Goal: Task Accomplishment & Management: Use online tool/utility

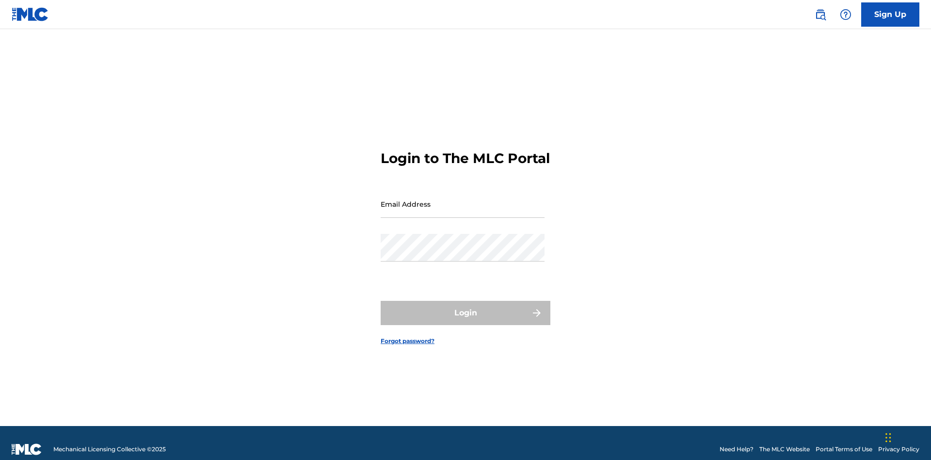
scroll to position [13, 0]
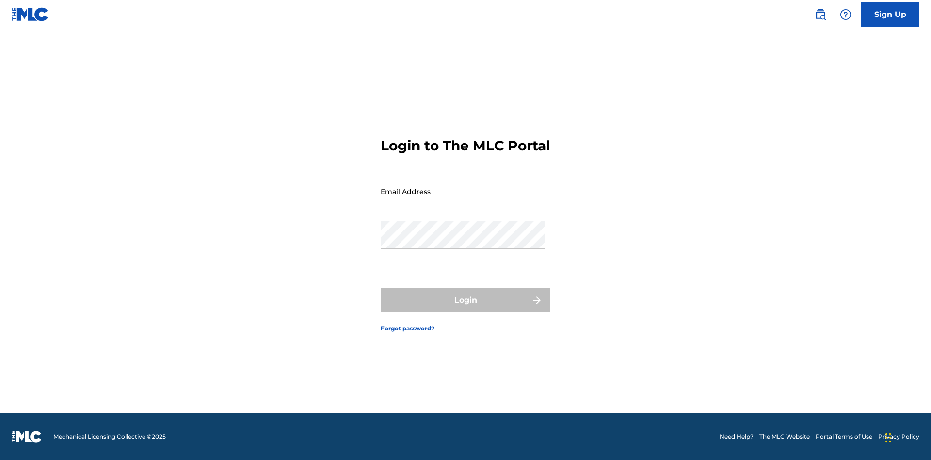
click at [463, 199] on input "Email Address" at bounding box center [463, 192] width 164 height 28
type input "[EMAIL_ADDRESS][DOMAIN_NAME]"
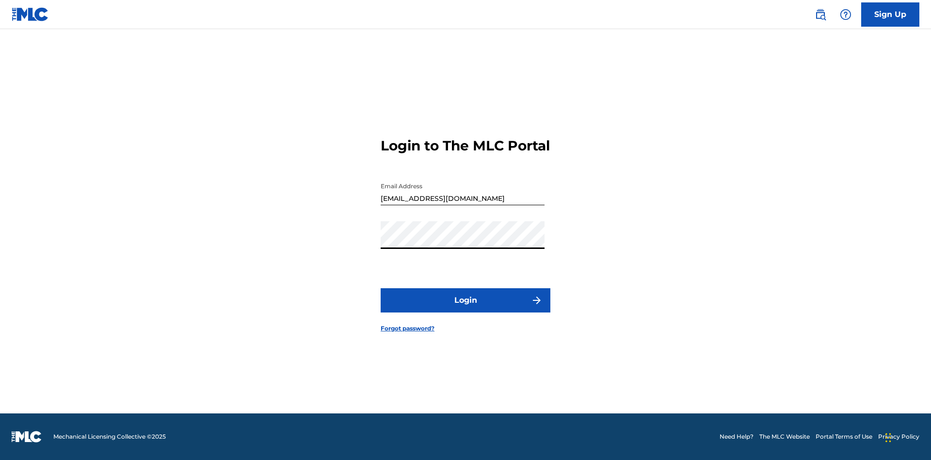
click at [466, 309] on button "Login" at bounding box center [466, 300] width 170 height 24
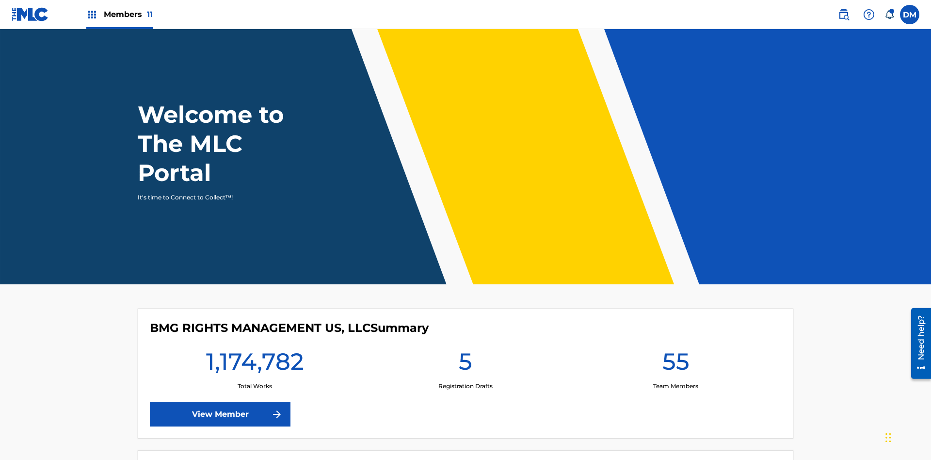
scroll to position [42, 0]
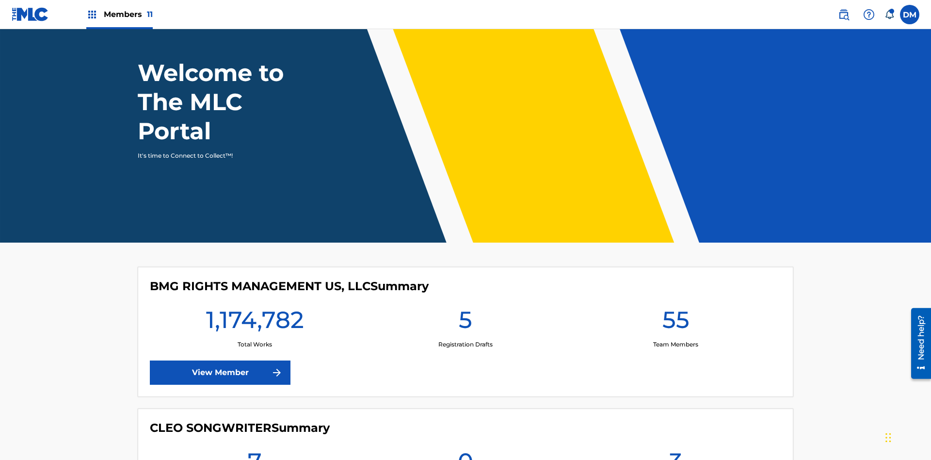
click at [119, 14] on span "Members 11" at bounding box center [128, 14] width 49 height 11
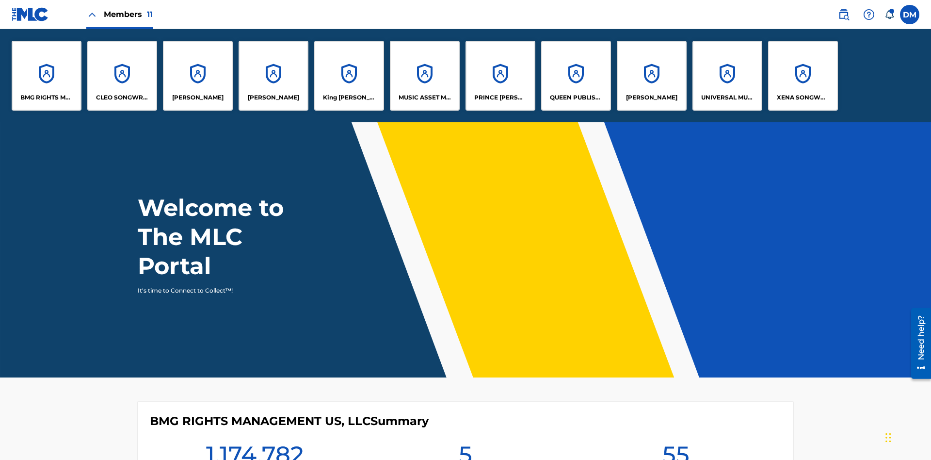
click at [122, 98] on p "CLEO SONGWRITER" at bounding box center [122, 97] width 53 height 9
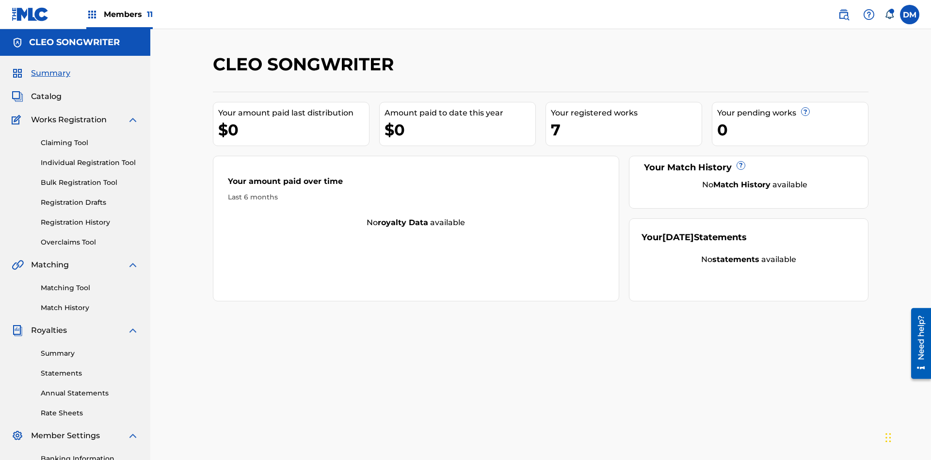
click at [90, 237] on link "Overclaims Tool" at bounding box center [90, 242] width 98 height 10
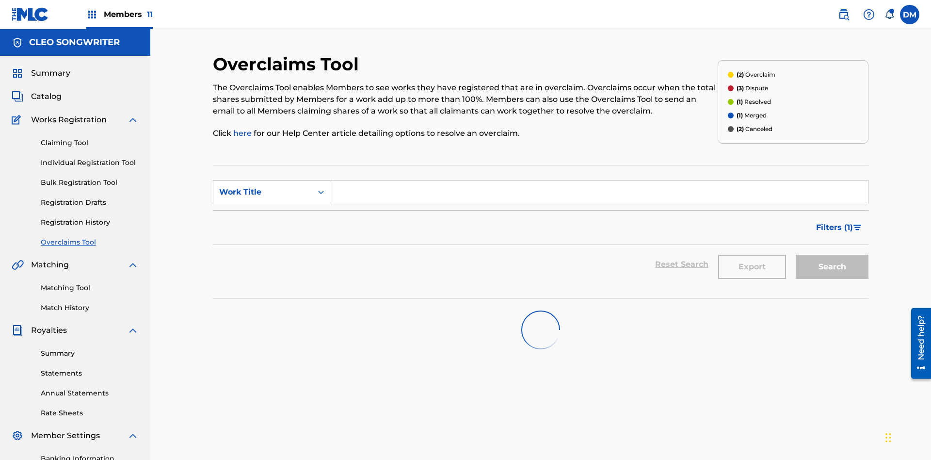
click at [263, 186] on div "Work Title" at bounding box center [262, 192] width 87 height 12
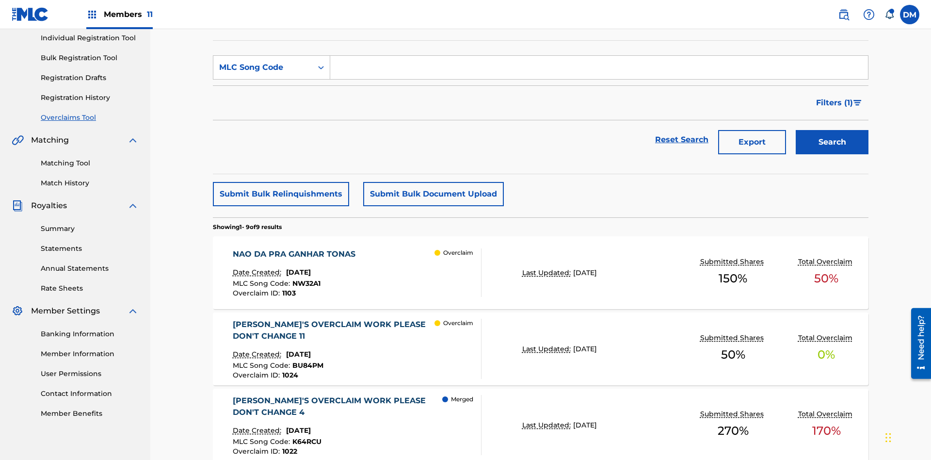
click at [599, 70] on input "Search Form" at bounding box center [599, 67] width 538 height 23
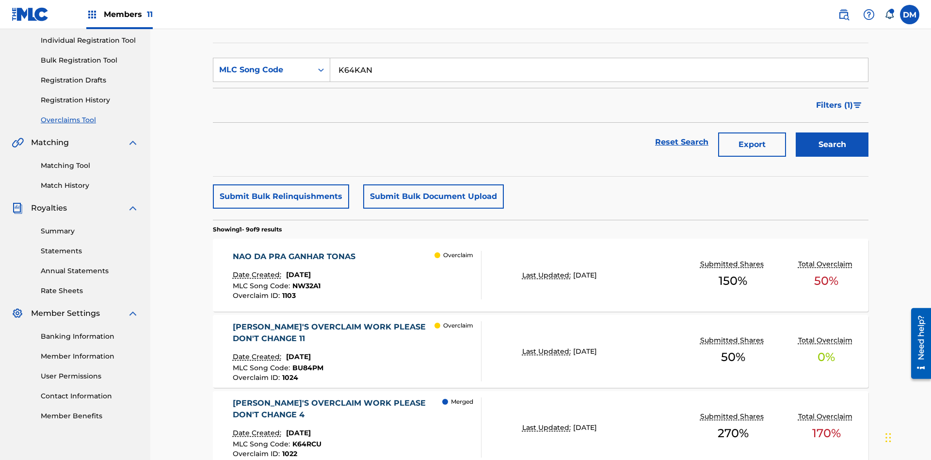
type input "K64KAN"
click at [832, 132] on button "Search" at bounding box center [832, 144] width 73 height 24
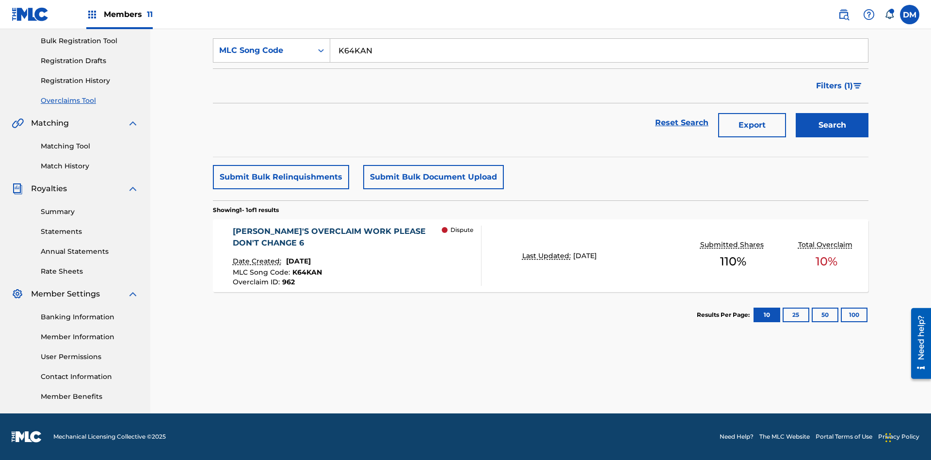
click at [308, 261] on span "[DATE]" at bounding box center [298, 261] width 25 height 9
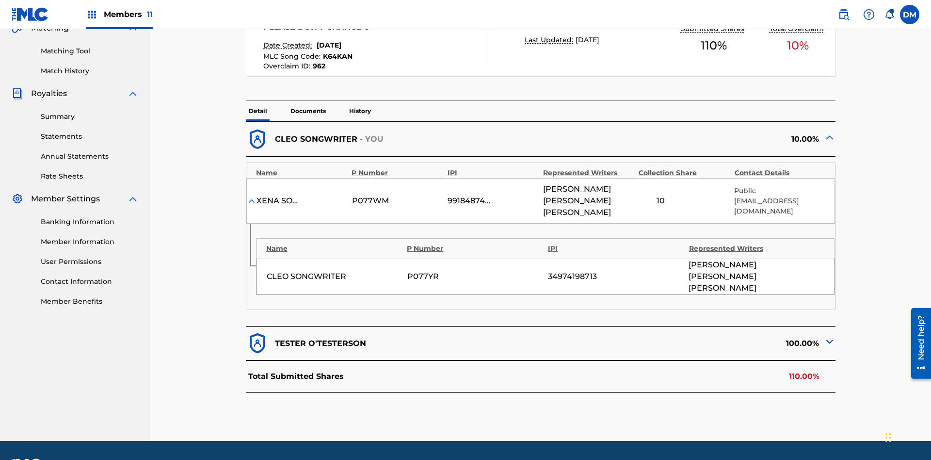
scroll to position [188, 0]
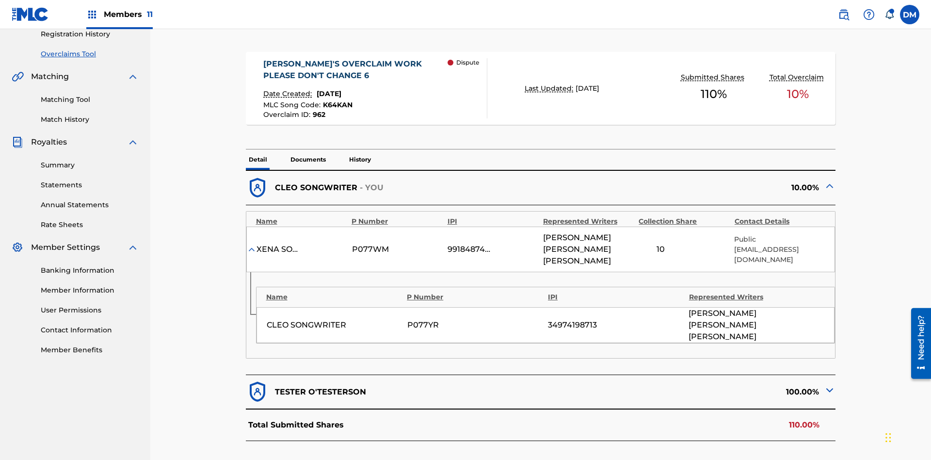
click at [830, 384] on img at bounding box center [830, 390] width 12 height 12
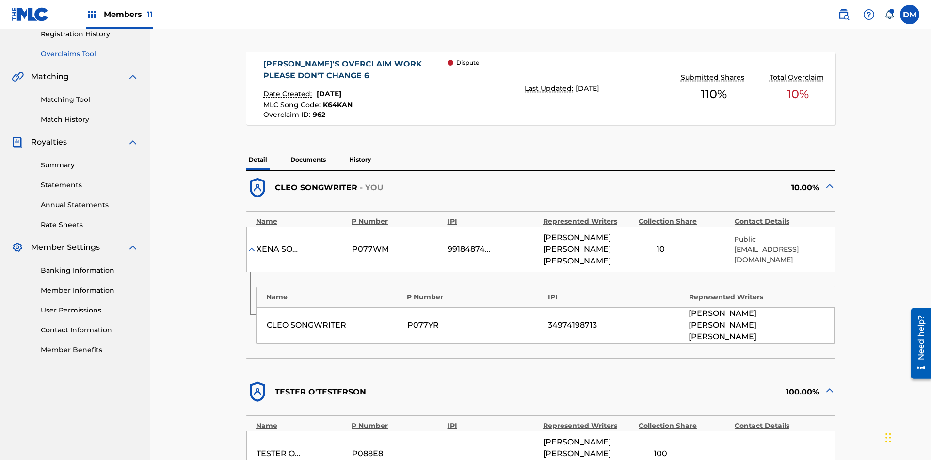
scroll to position [309, 0]
